Goal: Task Accomplishment & Management: Manage account settings

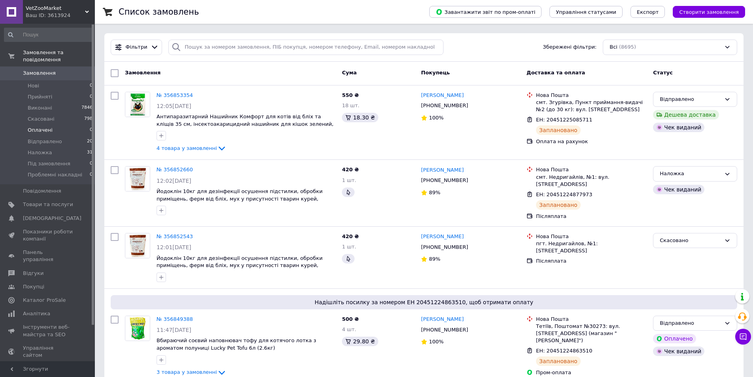
drag, startPoint x: 52, startPoint y: 134, endPoint x: 50, endPoint y: 128, distance: 6.9
click at [52, 138] on span "Відправлено" at bounding box center [45, 141] width 34 height 7
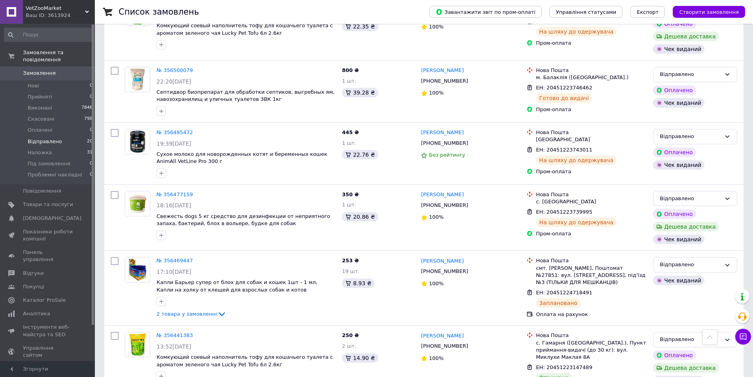
scroll to position [1251, 0]
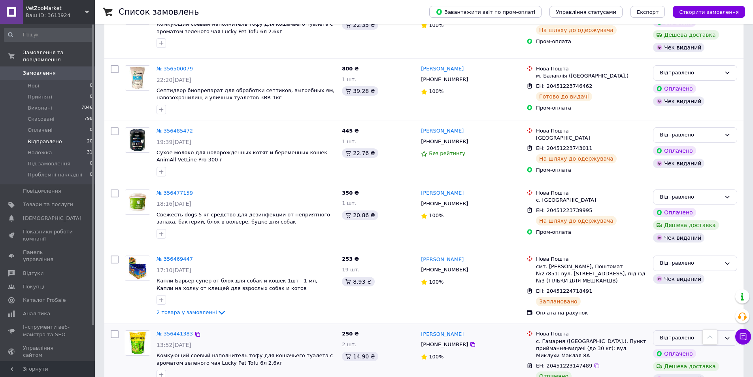
click at [696, 334] on div "Відправлено" at bounding box center [690, 338] width 61 height 8
click at [690, 362] on li "Виконано" at bounding box center [695, 369] width 83 height 15
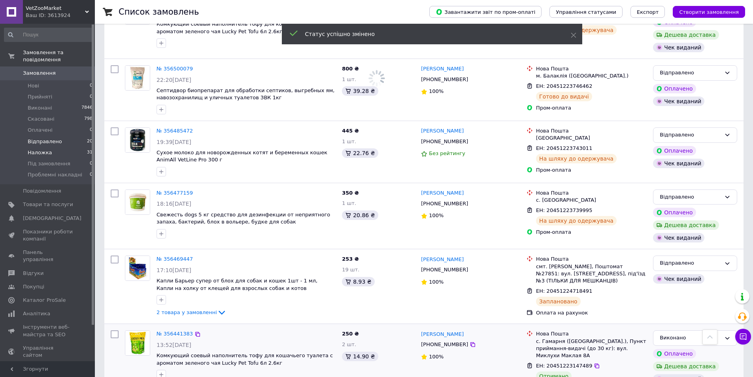
click at [48, 149] on span "Наложка" at bounding box center [40, 152] width 25 height 7
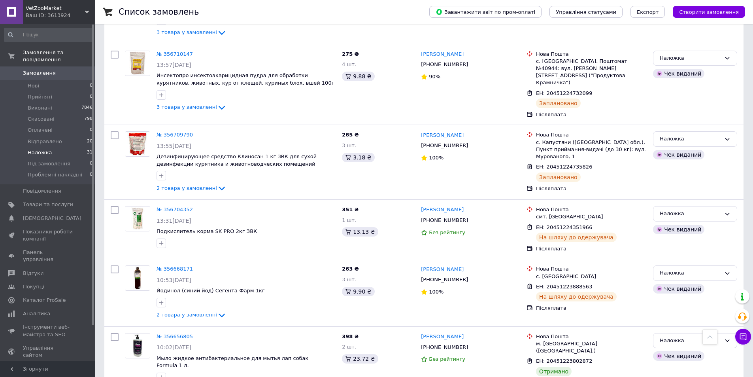
scroll to position [777, 0]
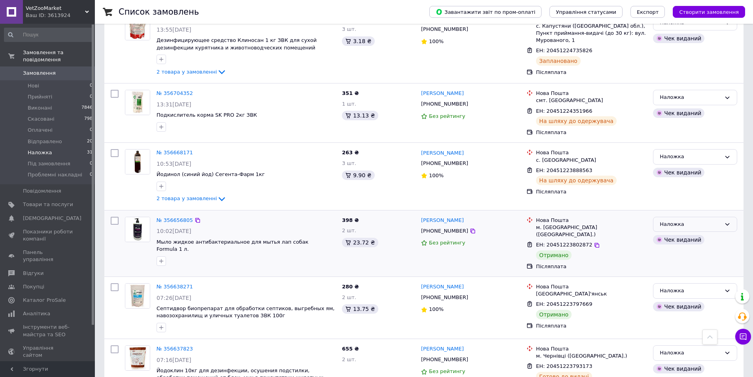
drag, startPoint x: 720, startPoint y: 178, endPoint x: 717, endPoint y: 183, distance: 6.0
click at [719, 220] on div "Наложка" at bounding box center [690, 224] width 61 height 8
click at [701, 248] on li "Виконано" at bounding box center [695, 255] width 83 height 15
click at [690, 280] on div "Наложка Чек виданий" at bounding box center [695, 307] width 91 height 55
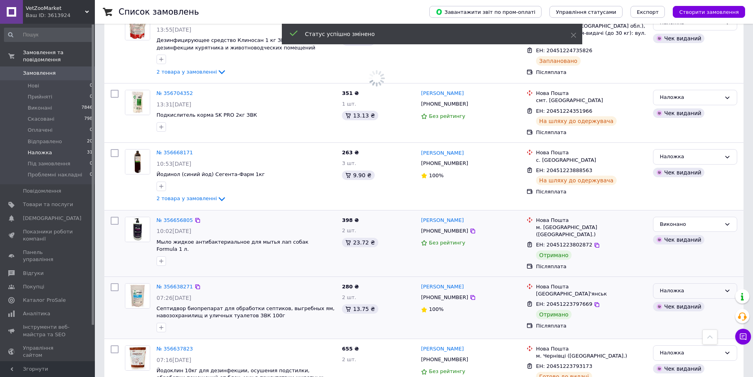
click at [692, 283] on div "Наложка" at bounding box center [695, 290] width 84 height 15
click at [676, 314] on li "Виконано" at bounding box center [695, 321] width 83 height 15
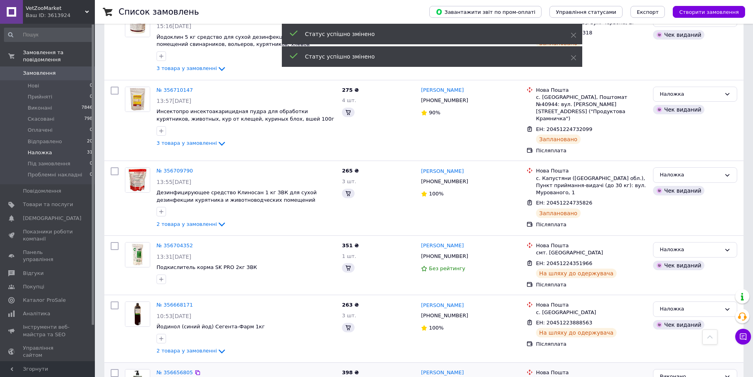
scroll to position [500, 0]
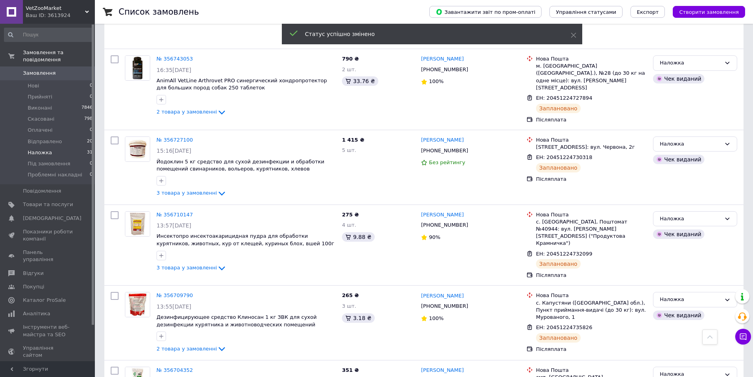
click at [41, 70] on span "Замовлення" at bounding box center [39, 73] width 33 height 7
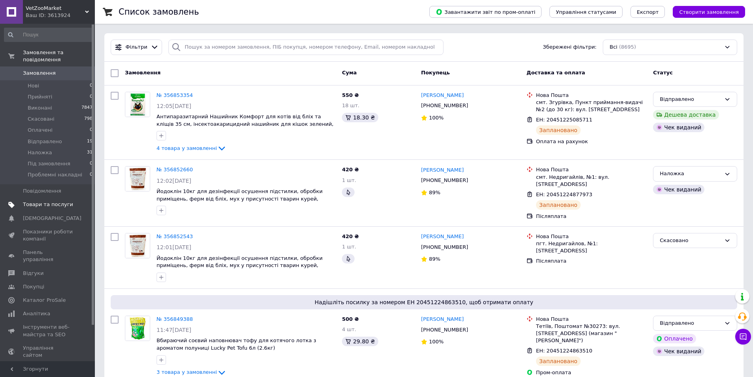
click at [45, 201] on span "Товари та послуги" at bounding box center [48, 204] width 50 height 7
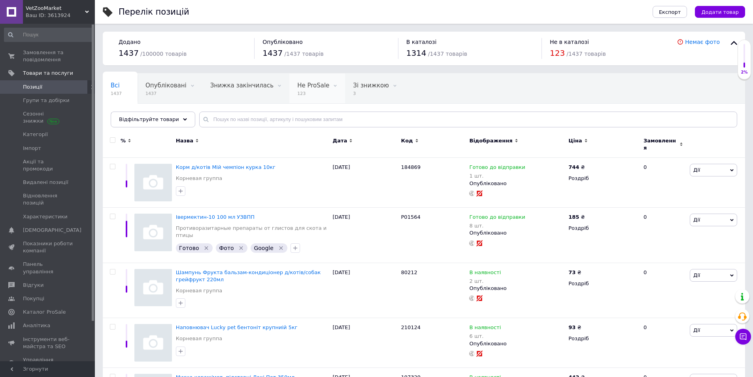
click at [331, 83] on span at bounding box center [335, 86] width 8 height 8
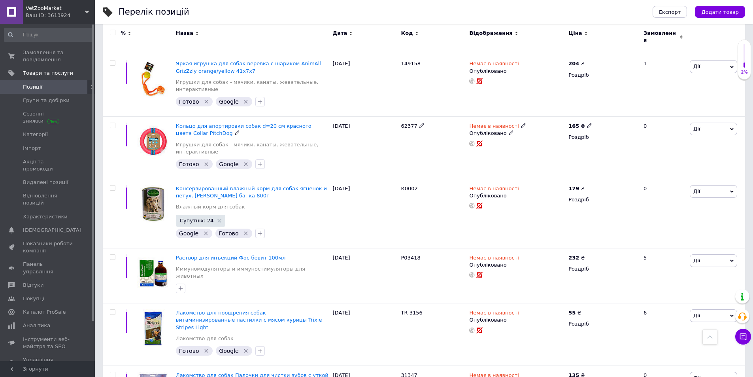
scroll to position [4074, 0]
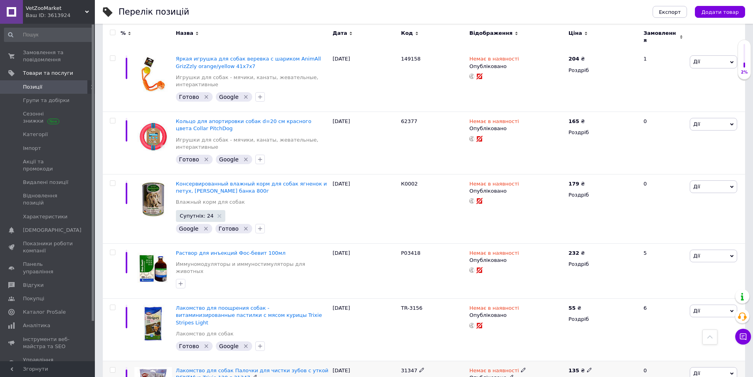
click at [405, 367] on span "31347" at bounding box center [409, 370] width 16 height 6
copy span "31347"
click at [695, 370] on span "Дії" at bounding box center [697, 373] width 7 height 6
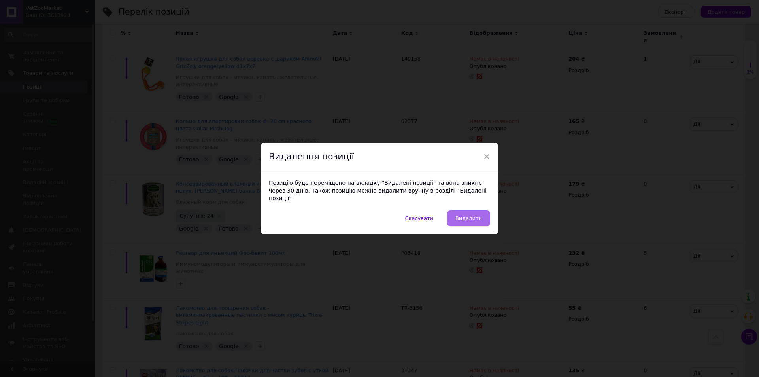
click at [487, 210] on button "Видалити" at bounding box center [468, 218] width 43 height 16
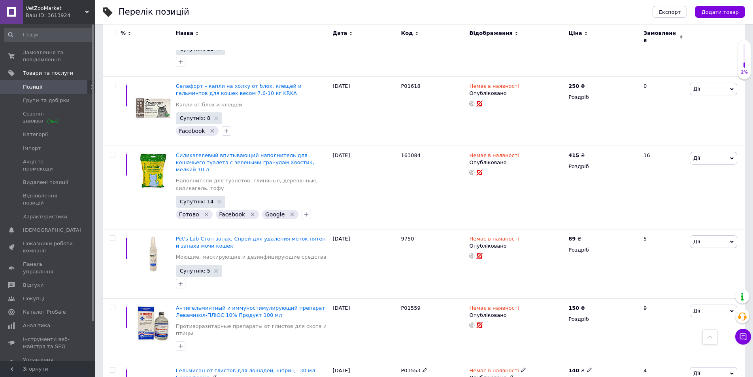
scroll to position [5998, 0]
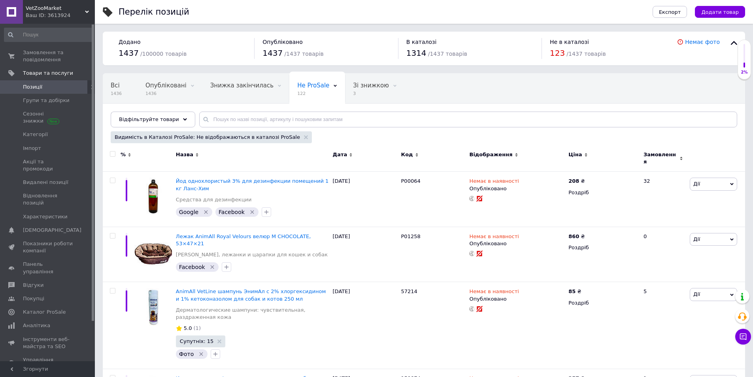
click at [32, 89] on span "Позиції" at bounding box center [32, 86] width 19 height 7
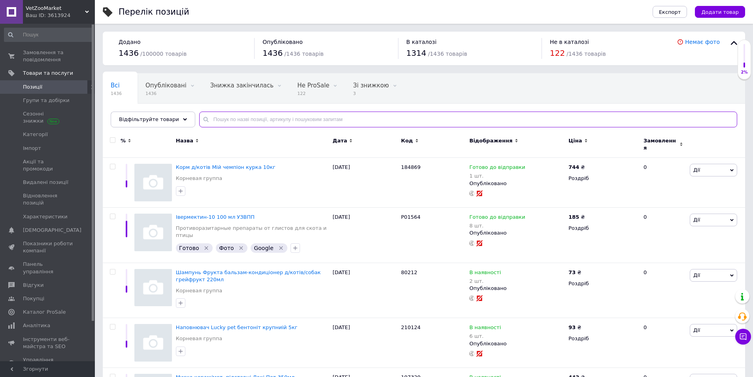
click at [253, 122] on input "text" at bounding box center [468, 120] width 538 height 16
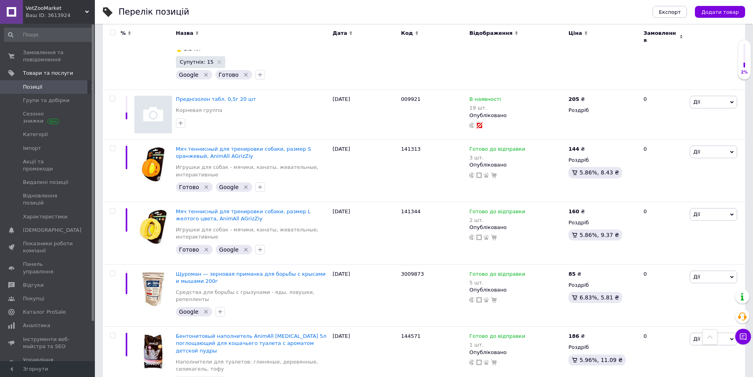
scroll to position [2492, 0]
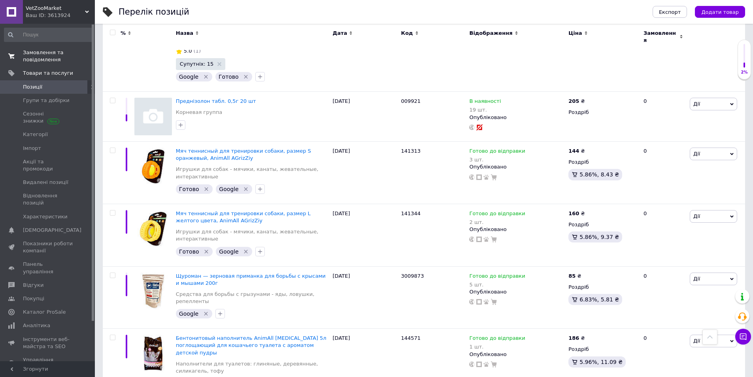
click at [32, 52] on span "Замовлення та повідомлення" at bounding box center [48, 56] width 50 height 14
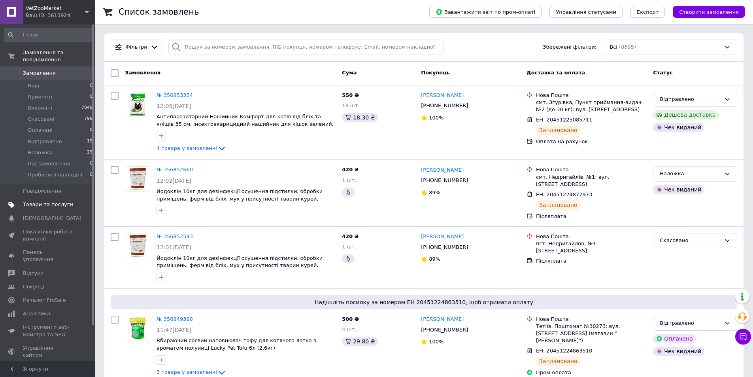
click at [48, 198] on link "Товари та послуги" at bounding box center [48, 204] width 97 height 13
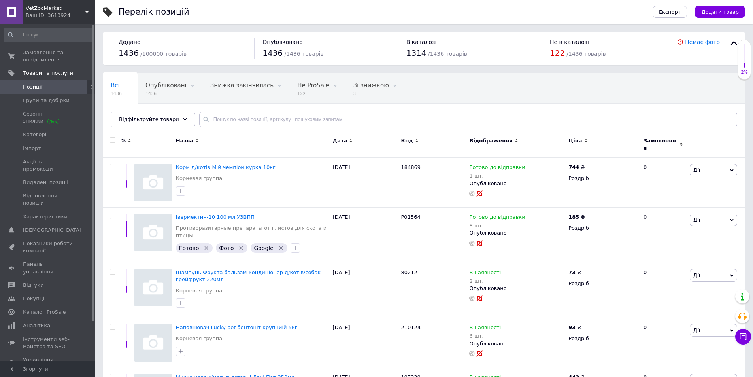
click at [145, 112] on span "Видалення" at bounding box center [128, 115] width 34 height 7
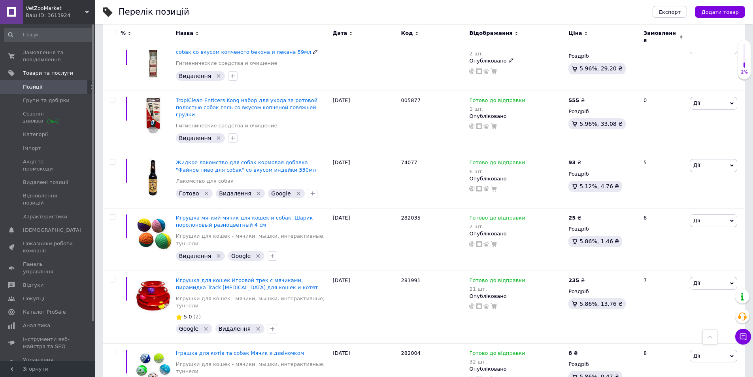
scroll to position [475, 0]
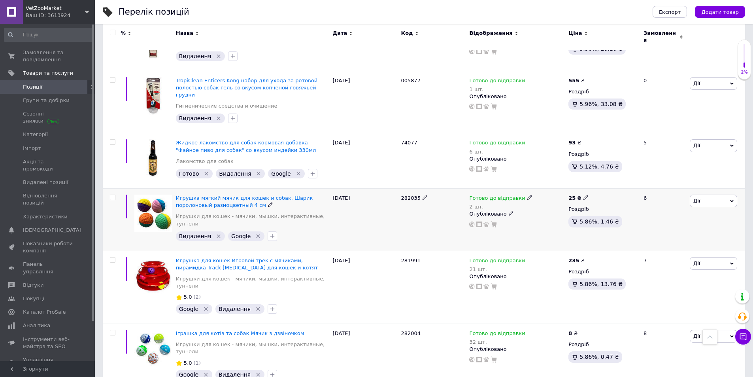
click at [411, 195] on span "282035" at bounding box center [411, 198] width 20 height 6
copy span "282035"
click at [734, 195] on span "Дії" at bounding box center [713, 201] width 47 height 13
click at [670, 322] on li "Видалити" at bounding box center [684, 327] width 105 height 11
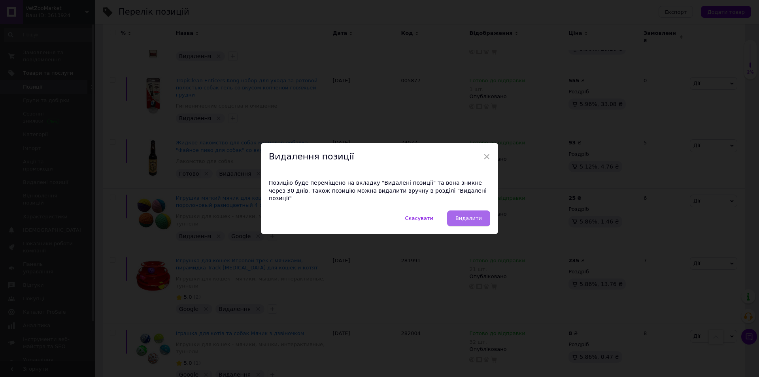
click at [462, 215] on span "Видалити" at bounding box center [469, 218] width 26 height 6
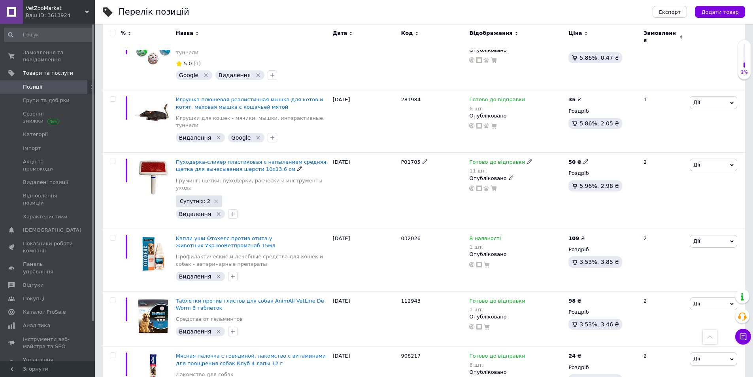
scroll to position [712, 0]
click at [410, 235] on span "032026" at bounding box center [411, 238] width 20 height 6
copy span "032026"
click at [715, 235] on span "Дії" at bounding box center [713, 241] width 47 height 13
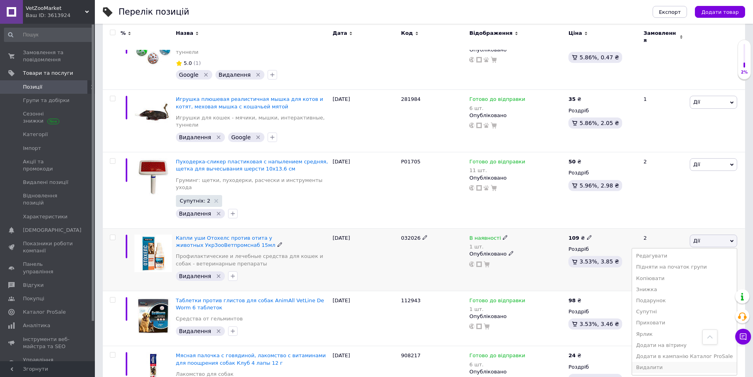
click at [659, 362] on li "Видалити" at bounding box center [684, 367] width 105 height 11
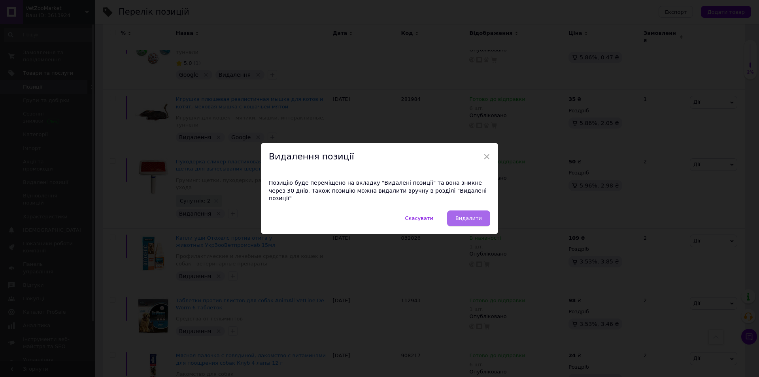
click at [461, 215] on span "Видалити" at bounding box center [469, 218] width 26 height 6
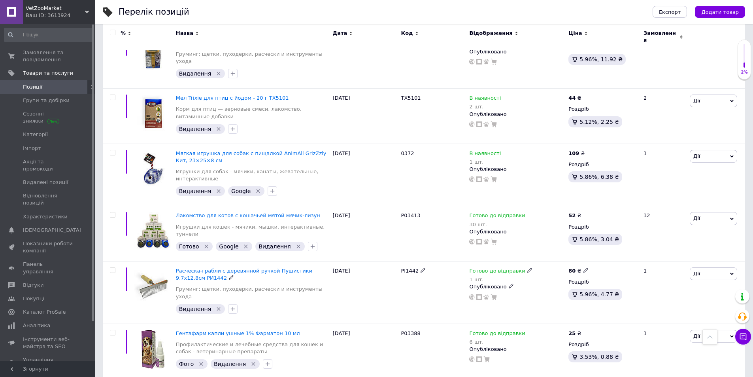
scroll to position [2215, 0]
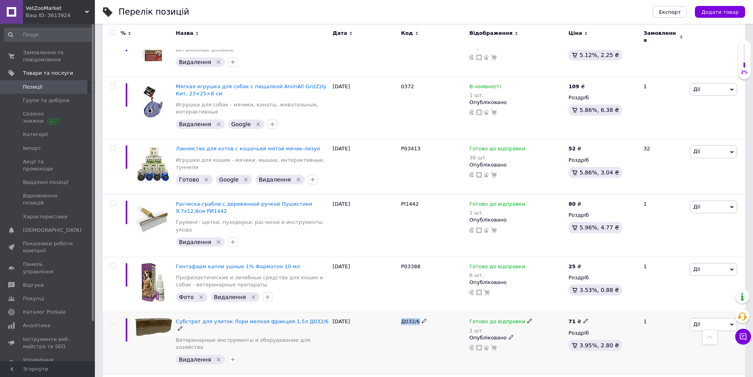
drag, startPoint x: 399, startPoint y: 179, endPoint x: 418, endPoint y: 182, distance: 19.2
click at [418, 312] on div "Д032/6" at bounding box center [433, 343] width 68 height 62
copy span "Д032/6"
click at [714, 318] on span "Дії" at bounding box center [713, 324] width 47 height 13
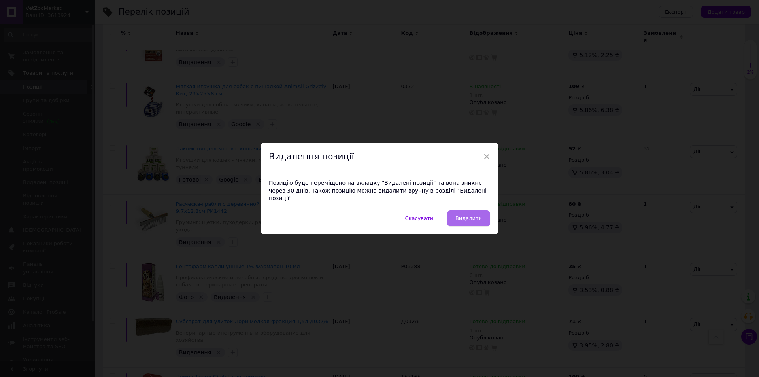
click at [465, 210] on button "Видалити" at bounding box center [468, 218] width 43 height 16
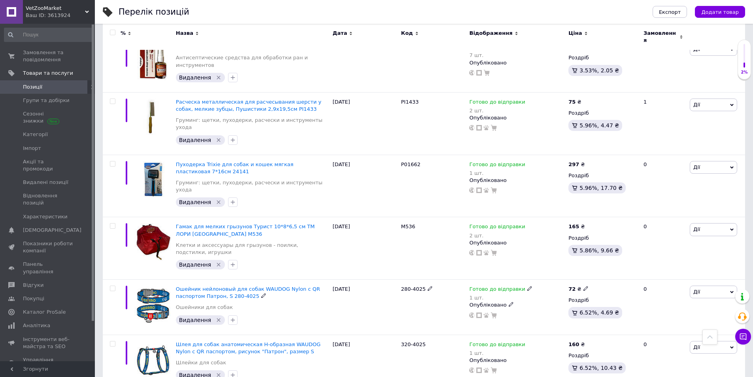
scroll to position [2610, 0]
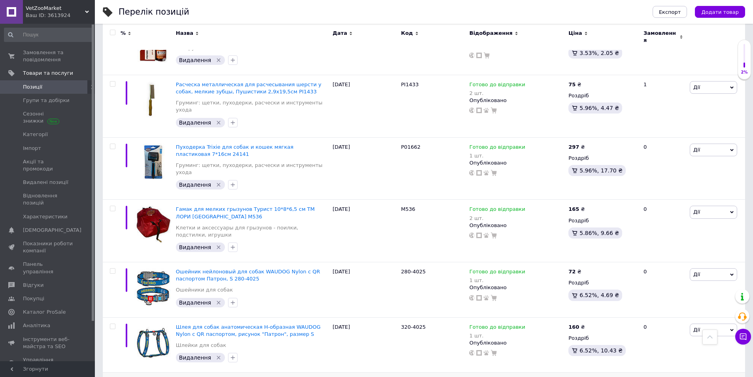
click at [409, 377] on span "ТРКок1лх9" at bounding box center [415, 382] width 29 height 6
copy span "ТРКок1лх9"
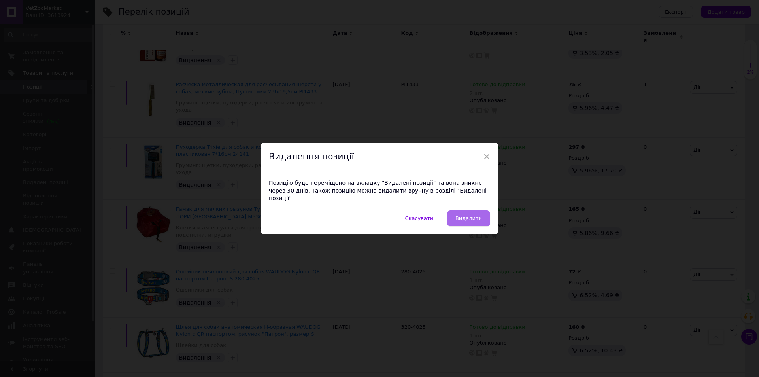
click at [478, 215] on span "Видалити" at bounding box center [469, 218] width 26 height 6
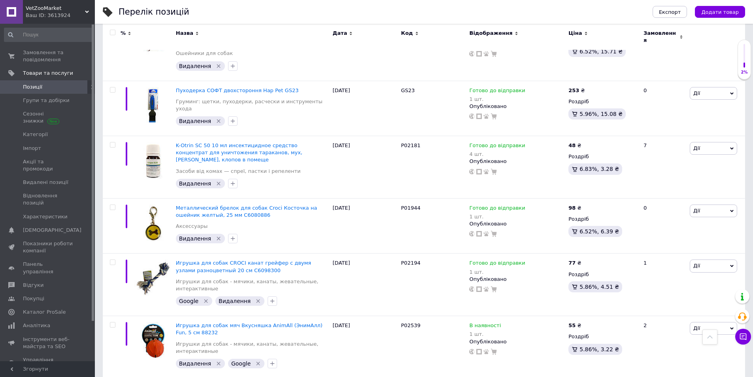
scroll to position [3322, 0]
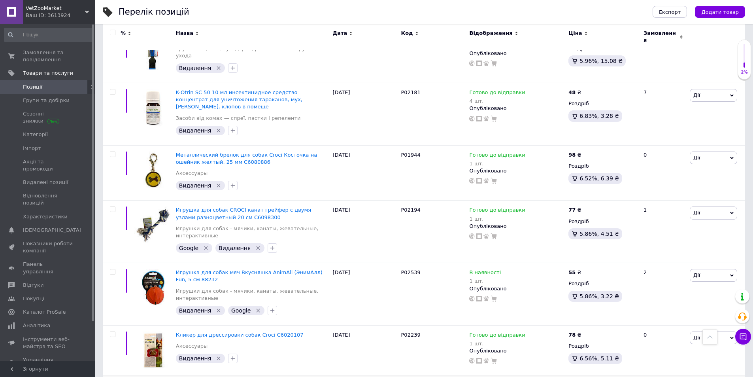
copy span "С116"
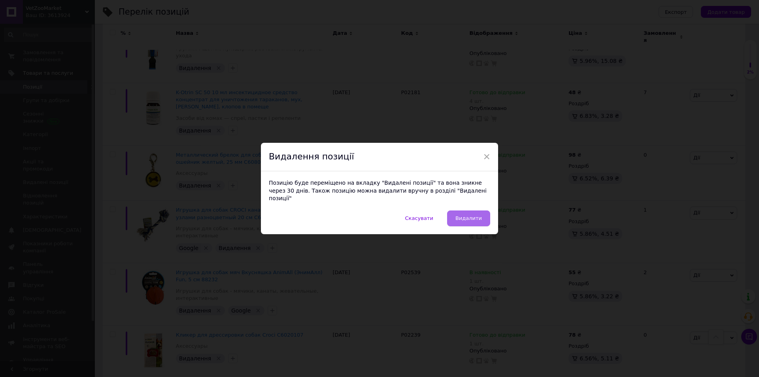
click at [474, 215] on span "Видалити" at bounding box center [469, 218] width 26 height 6
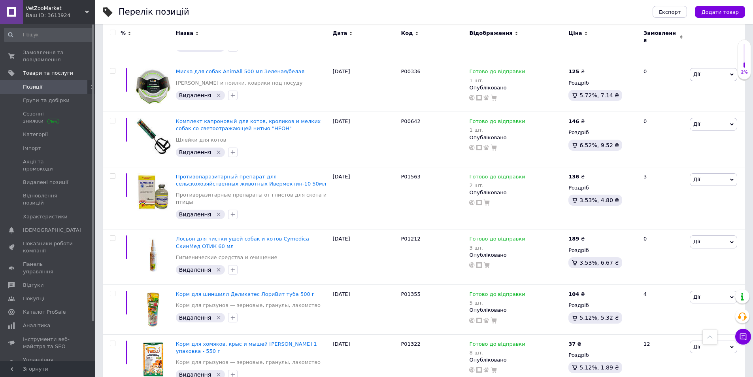
scroll to position [4232, 0]
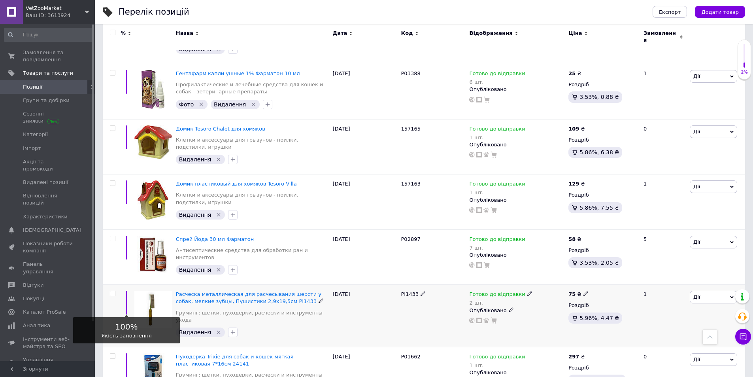
scroll to position [2343, 0]
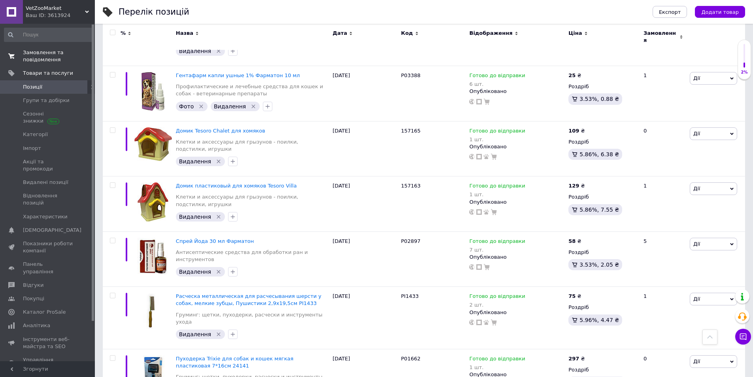
click at [33, 55] on span "Замовлення та повідомлення" at bounding box center [48, 56] width 50 height 14
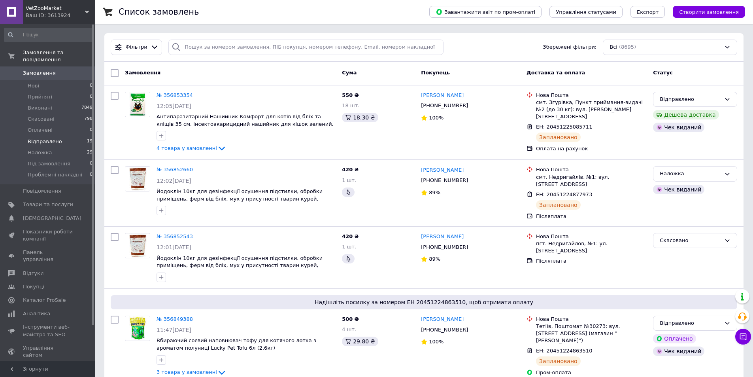
click at [41, 138] on span "Відправлено" at bounding box center [45, 141] width 34 height 7
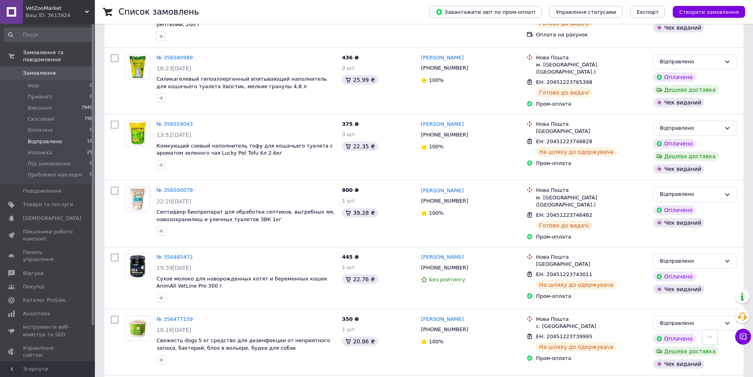
scroll to position [1178, 0]
